Goal: Find contact information: Find contact information

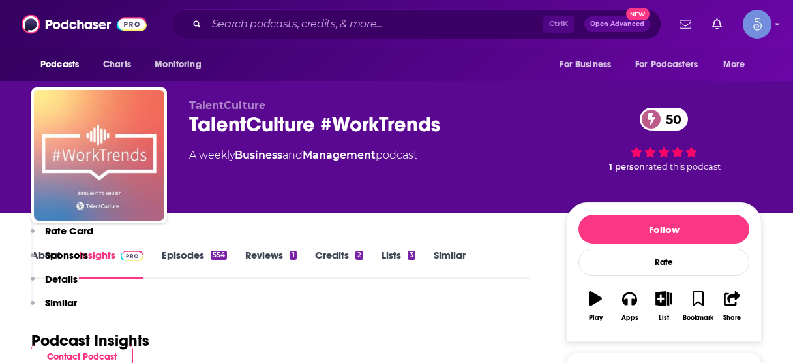
scroll to position [1117, 0]
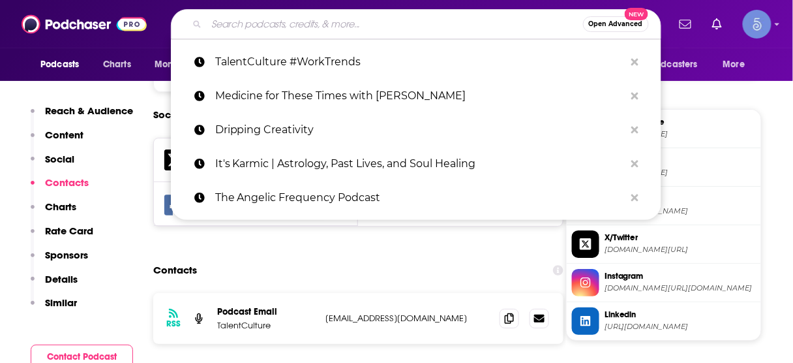
click at [386, 26] on input "Search podcasts, credits, & more..." at bounding box center [395, 24] width 376 height 21
paste input "Honest HR"
type input "Honest HR"
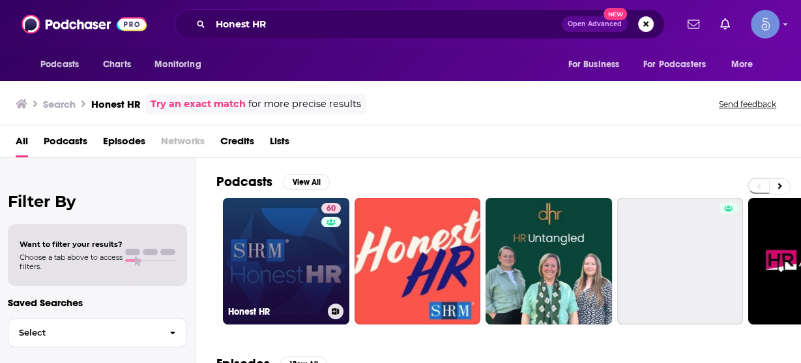
click at [282, 244] on link "60 Honest HR" at bounding box center [286, 261] width 126 height 126
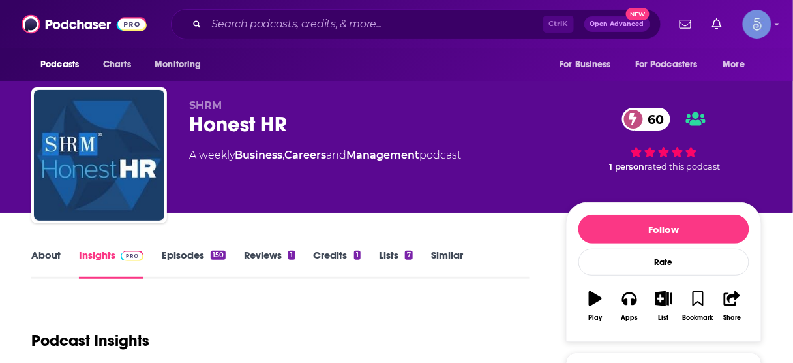
scroll to position [209, 0]
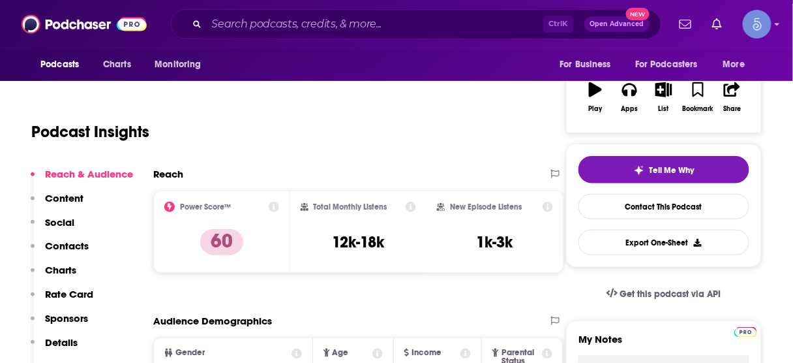
click at [81, 243] on p "Contacts" at bounding box center [67, 245] width 44 height 12
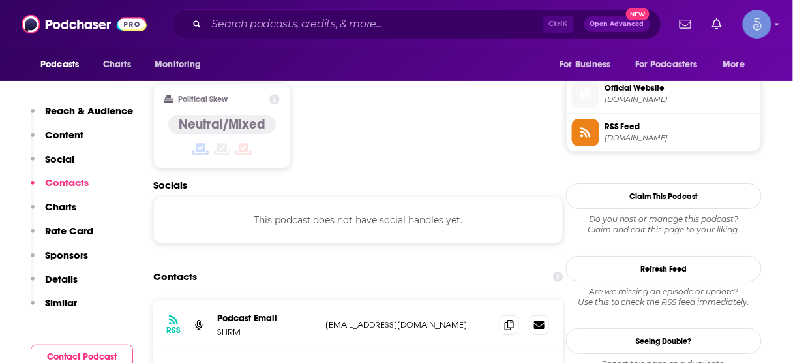
scroll to position [1033, 0]
